Goal: Register for event/course

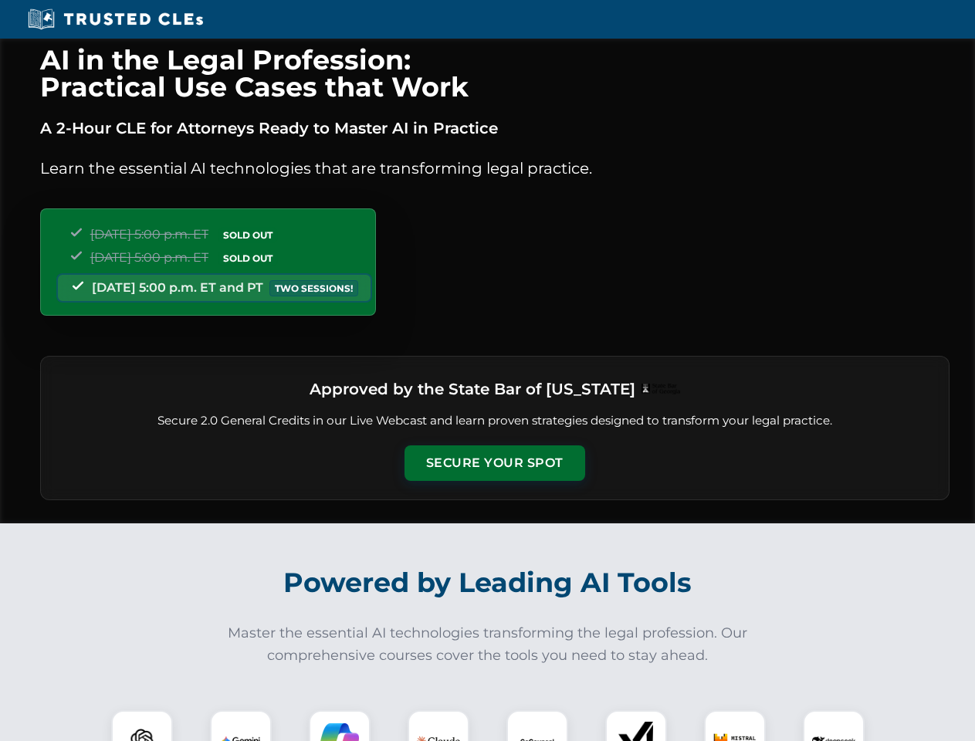
click at [494, 463] on button "Secure Your Spot" at bounding box center [495, 464] width 181 height 36
click at [142, 726] on img at bounding box center [142, 741] width 45 height 45
click at [241, 726] on img at bounding box center [241, 741] width 39 height 39
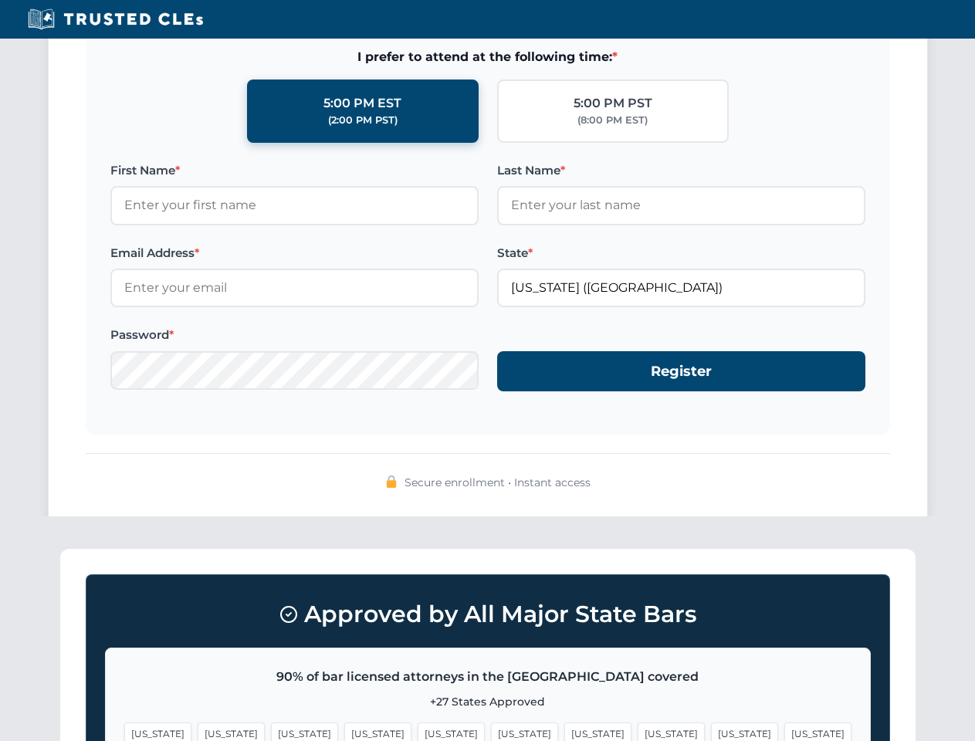
click at [711, 726] on span "[US_STATE]" at bounding box center [744, 734] width 67 height 22
